Goal: Navigation & Orientation: Find specific page/section

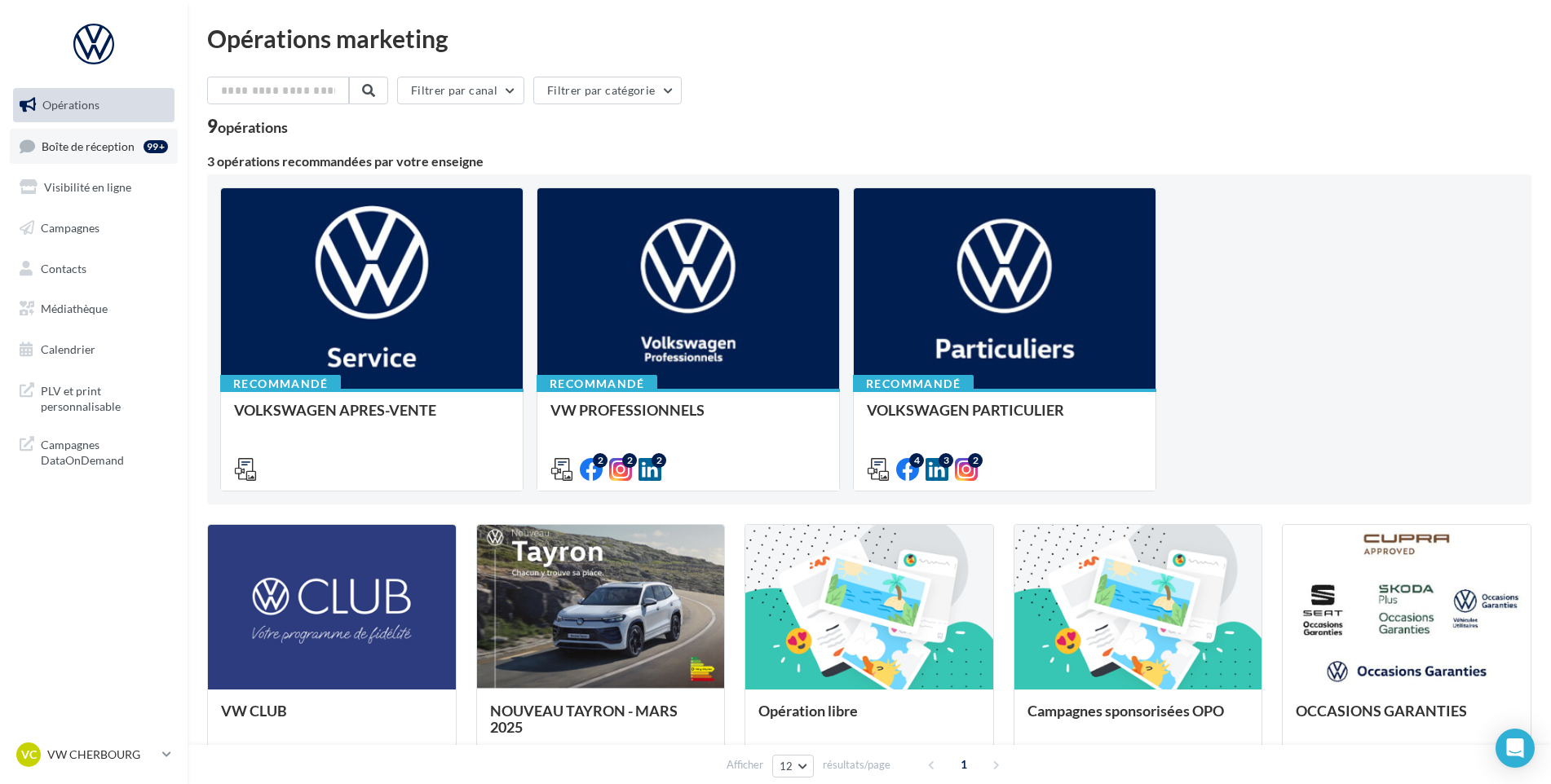
click at [79, 129] on link "Boîte de réception 99+" at bounding box center [93, 146] width 168 height 35
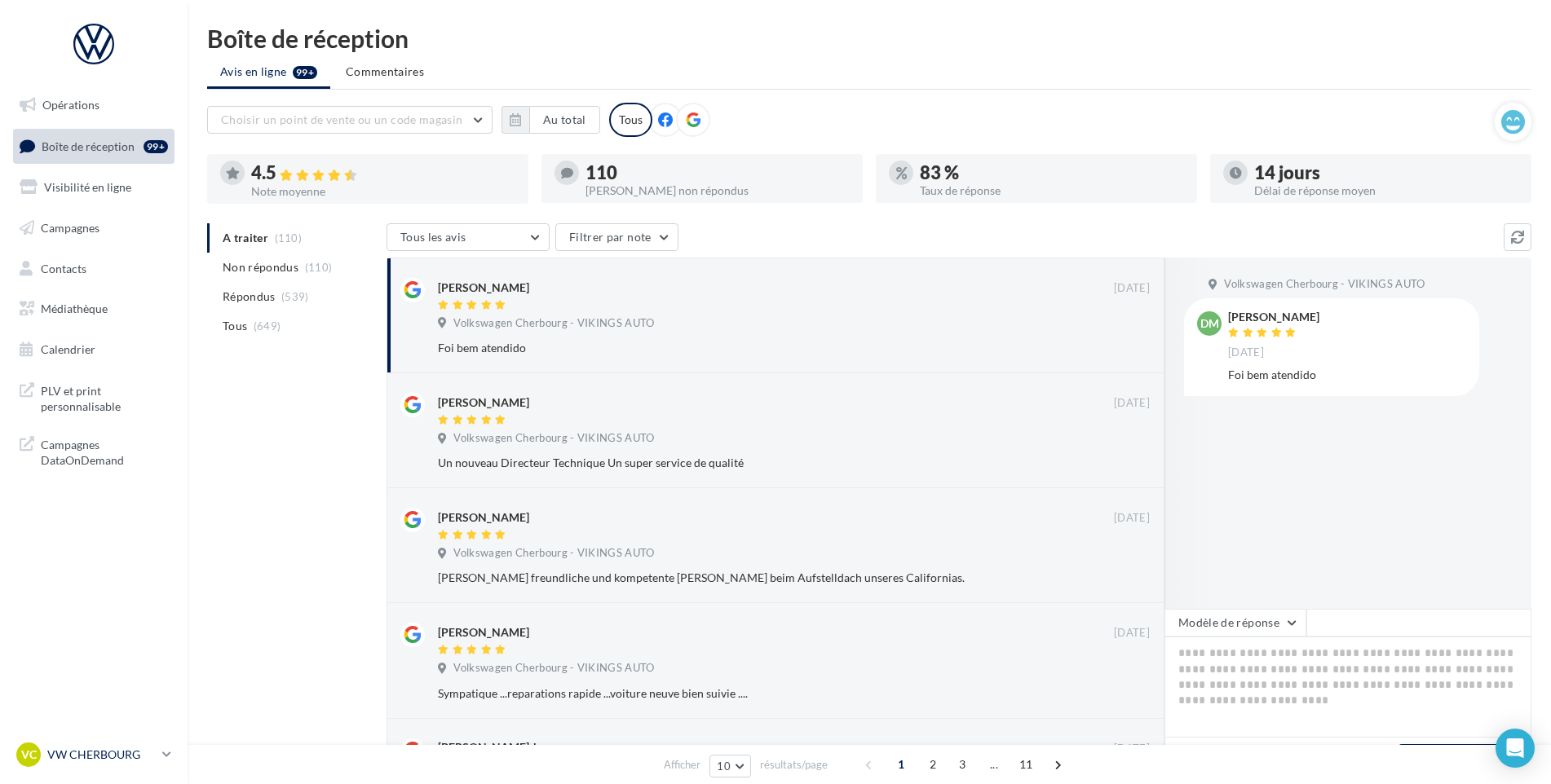
click at [94, 760] on p "VW CHERBOURG" at bounding box center [101, 754] width 109 height 16
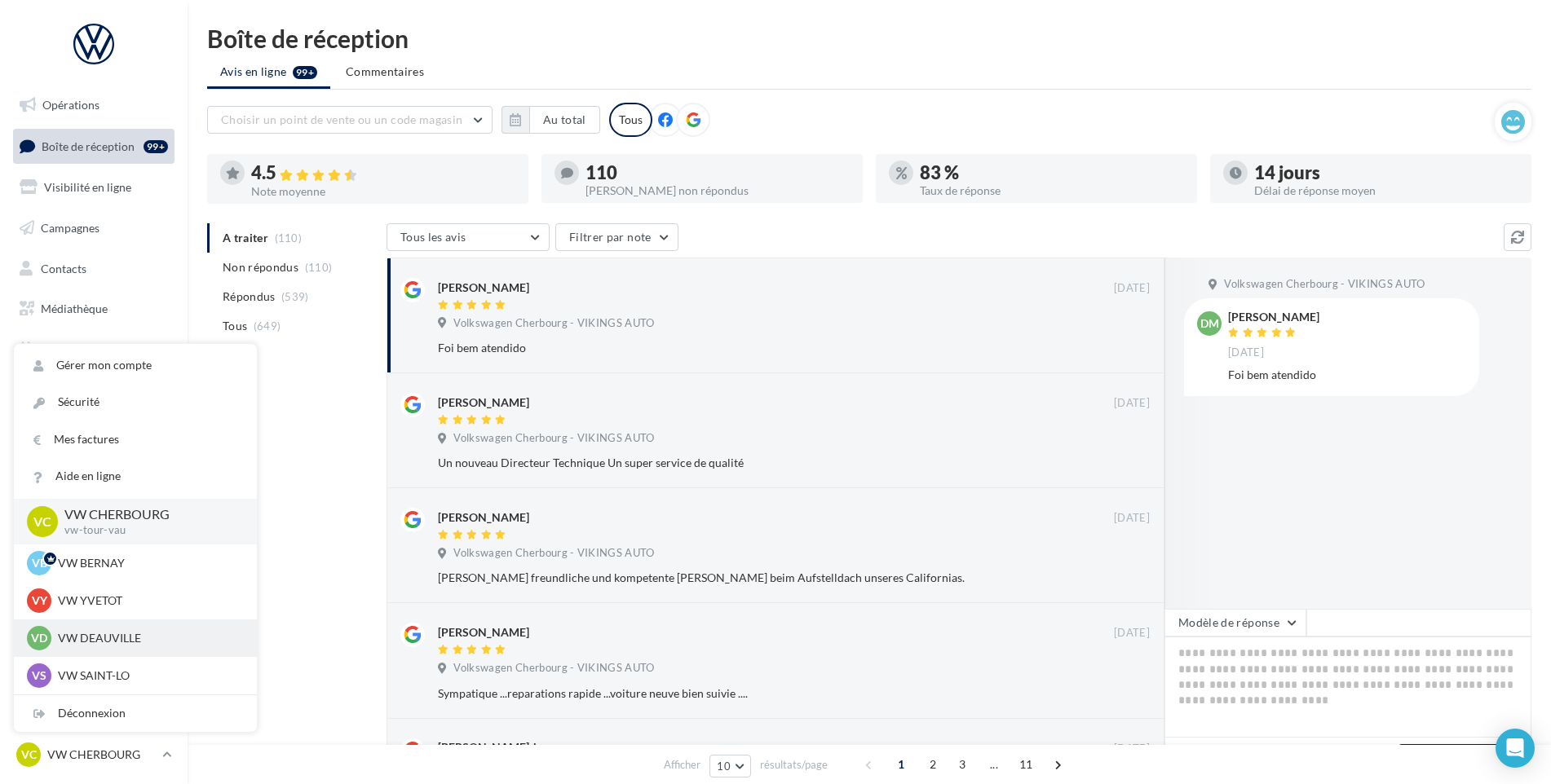
click at [130, 635] on p "VW DEAUVILLE" at bounding box center [147, 638] width 179 height 16
